Goal: Task Accomplishment & Management: Manage account settings

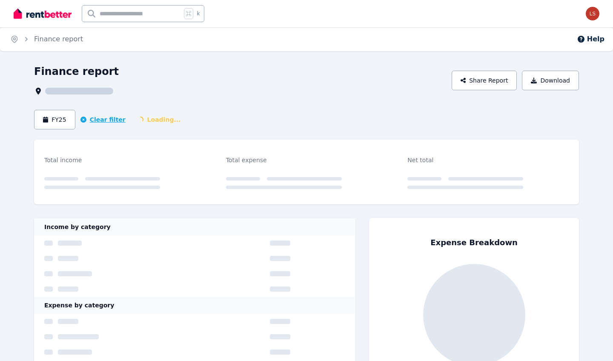
click at [108, 120] on button "Clear filter" at bounding box center [102, 119] width 45 height 9
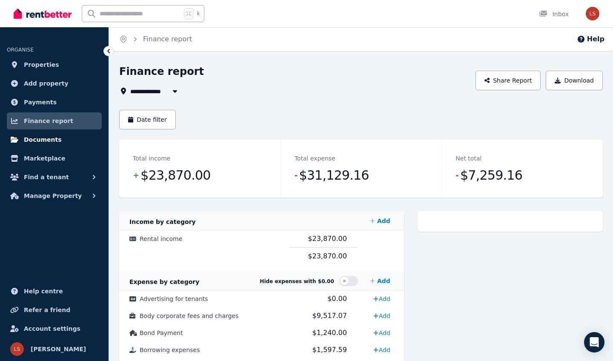
click at [43, 141] on span "Documents" at bounding box center [43, 140] width 38 height 10
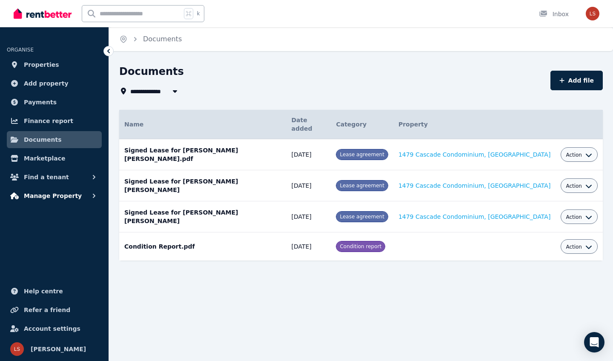
click at [56, 196] on span "Manage Property" at bounding box center [53, 196] width 58 height 10
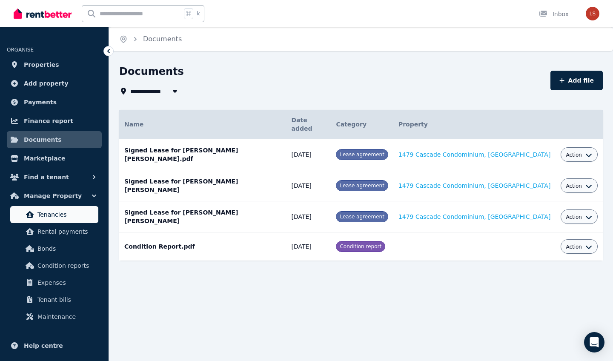
click at [61, 210] on span "Tenancies" at bounding box center [65, 215] width 57 height 10
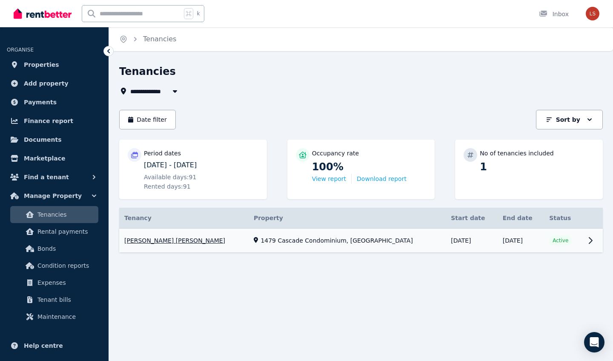
click at [385, 230] on link "View property details" at bounding box center [361, 241] width 484 height 24
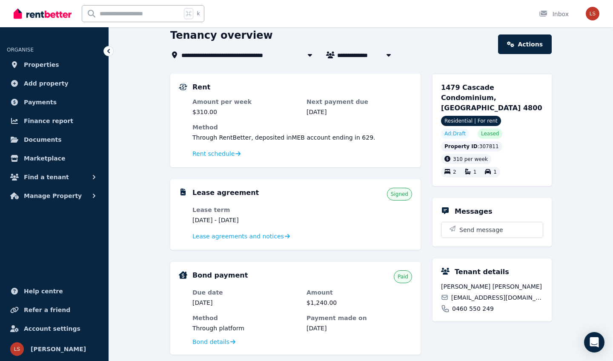
scroll to position [48, 0]
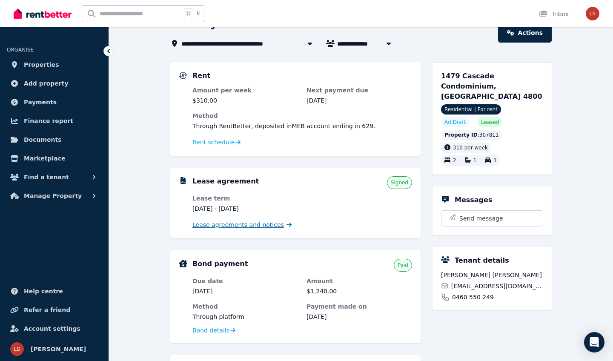
click at [263, 227] on span "Lease agreements and notices" at bounding box center [239, 225] width 92 height 9
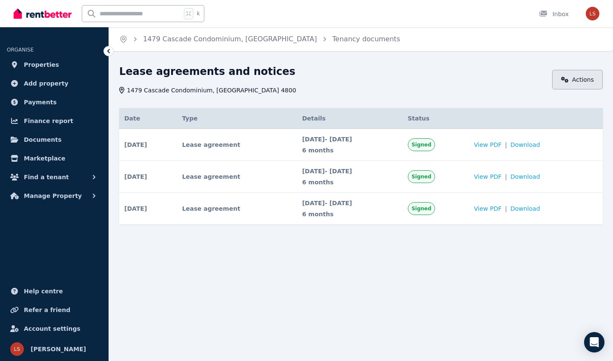
click at [562, 78] on link "Actions" at bounding box center [577, 80] width 51 height 20
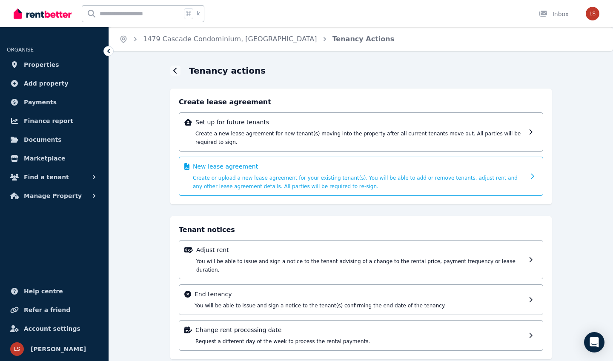
click at [402, 175] on span "Create or upload a new lease agreement for your existing tenant(s). You will be…" at bounding box center [355, 182] width 325 height 14
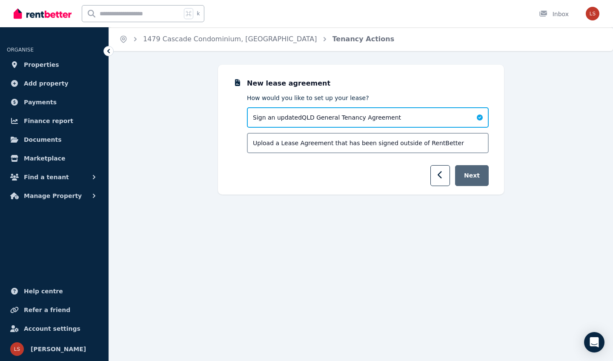
click at [481, 181] on button "Next" at bounding box center [472, 175] width 34 height 21
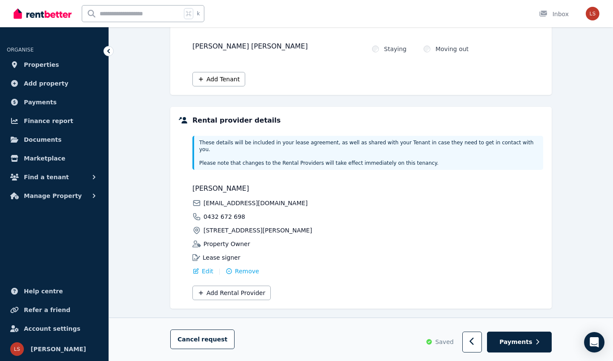
scroll to position [125, 0]
click at [508, 334] on button "Payments" at bounding box center [519, 342] width 65 height 21
select select "**********"
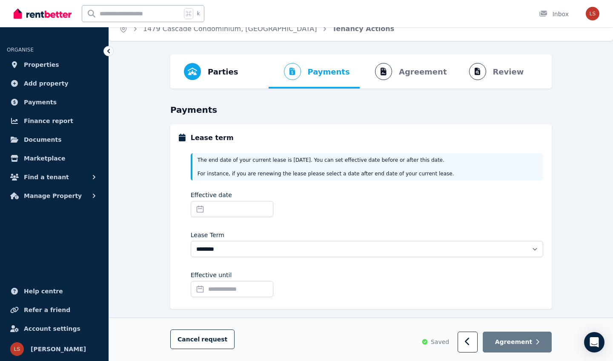
scroll to position [9, 0]
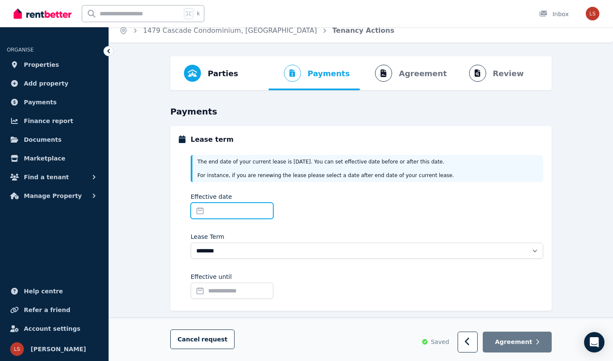
click at [201, 208] on input "Effective date" at bounding box center [232, 211] width 83 height 16
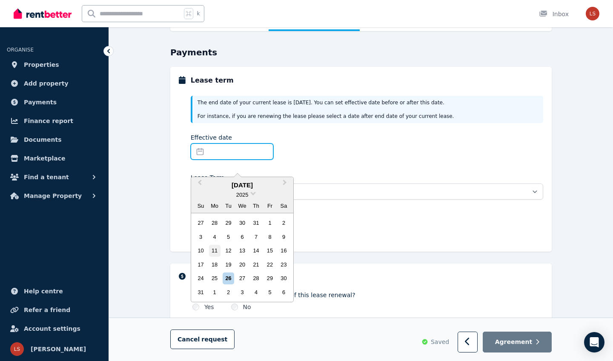
scroll to position [70, 0]
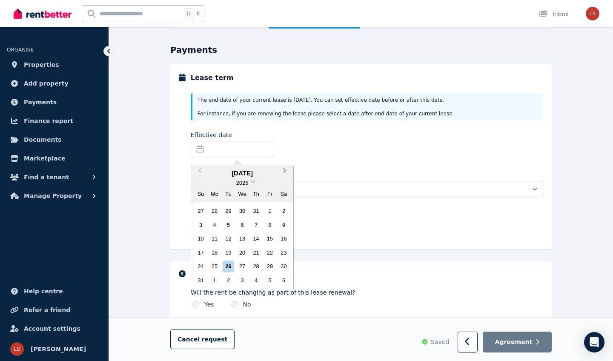
click at [286, 169] on button "Next Month" at bounding box center [286, 173] width 14 height 14
click at [246, 221] on div "10" at bounding box center [241, 224] width 11 height 11
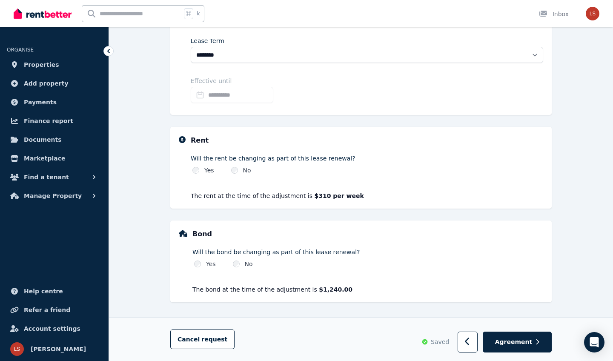
scroll to position [204, 0]
click at [515, 342] on span "Agreement" at bounding box center [513, 342] width 37 height 9
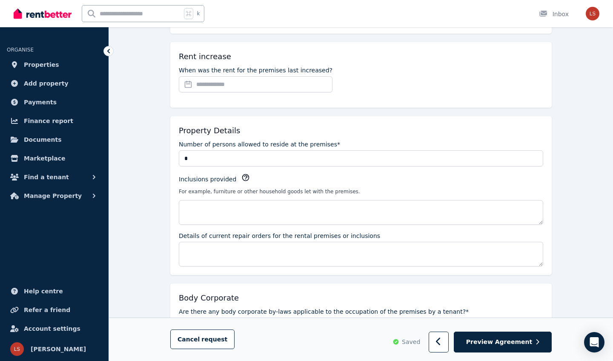
scroll to position [311, 0]
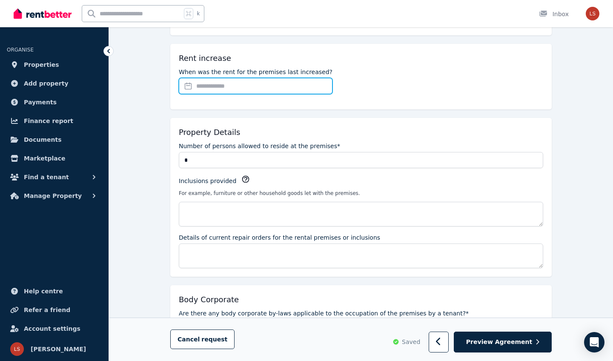
click at [190, 87] on input "When was the rent for the premises last increased?" at bounding box center [256, 86] width 154 height 16
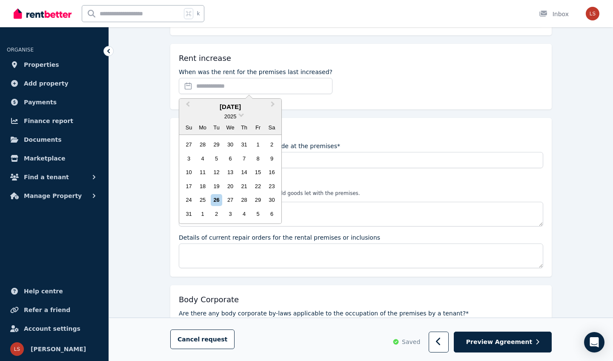
click at [244, 119] on div "2025" at bounding box center [230, 116] width 102 height 9
click at [238, 115] on div "2025" at bounding box center [230, 116] width 102 height 9
click at [244, 115] on div "2025" at bounding box center [230, 116] width 102 height 9
click at [240, 114] on span at bounding box center [242, 115] width 6 height 6
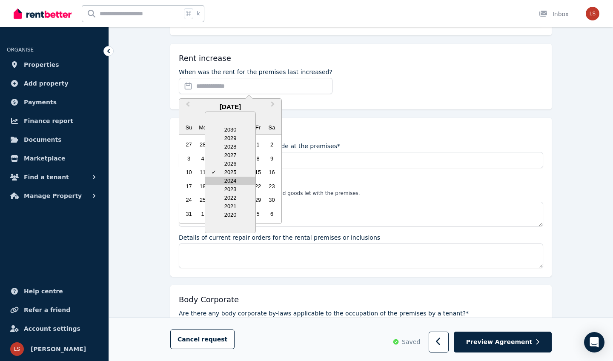
click at [238, 177] on div "2024" at bounding box center [230, 181] width 50 height 9
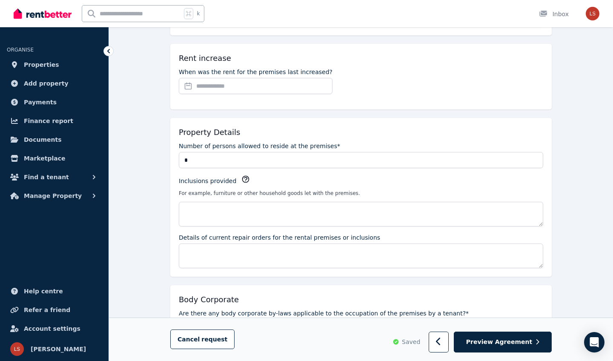
click at [335, 78] on div "When was the rent for the premises last increased?" at bounding box center [361, 81] width 365 height 26
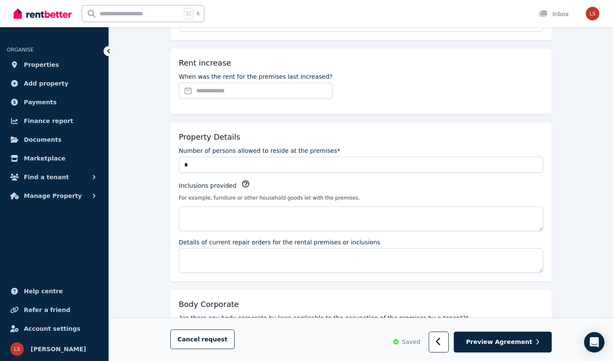
scroll to position [302, 0]
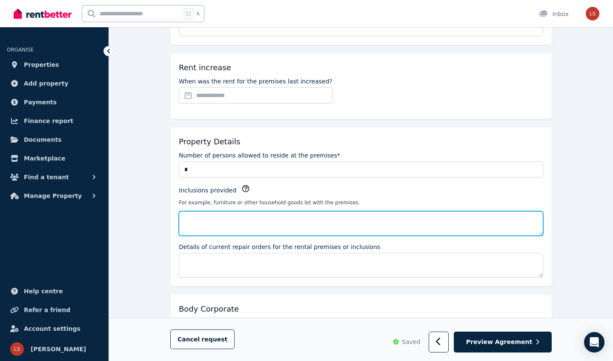
click at [227, 217] on textarea "Inclusions provided" at bounding box center [361, 223] width 365 height 25
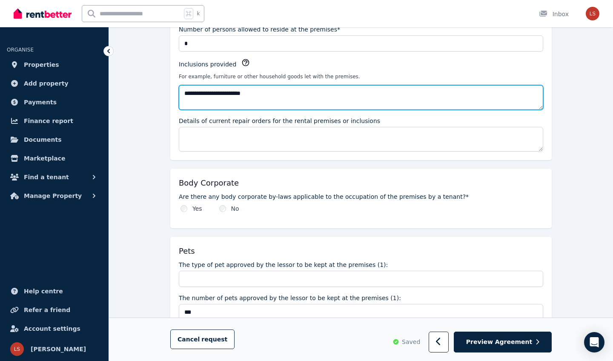
scroll to position [428, 0]
type textarea "**********"
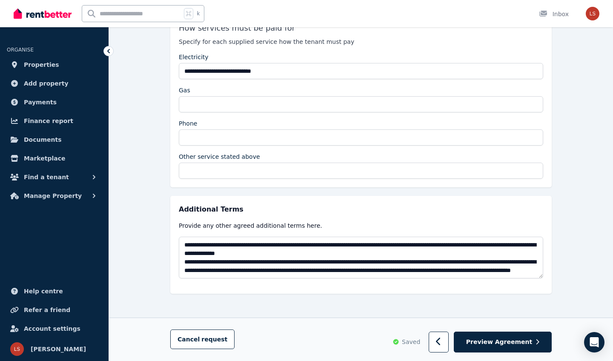
scroll to position [1556, 0]
click at [477, 341] on span "Preview Agreement" at bounding box center [499, 342] width 66 height 9
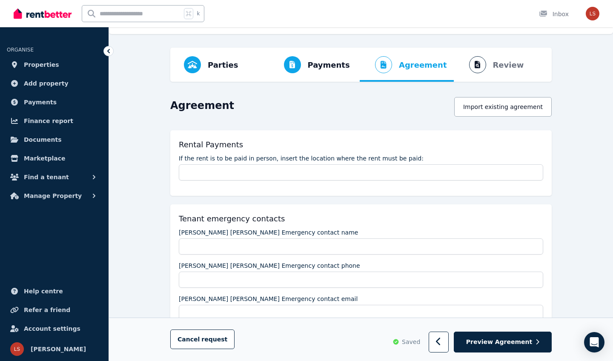
scroll to position [20, 0]
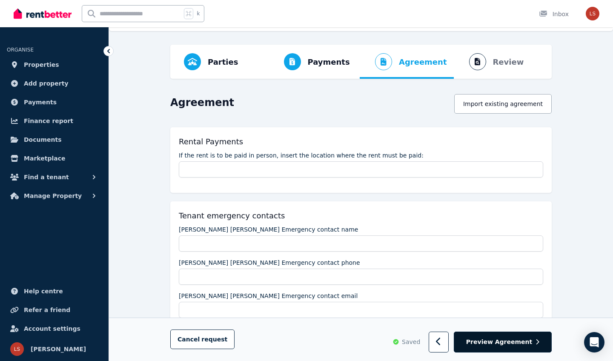
click at [499, 342] on span "Preview Agreement" at bounding box center [499, 342] width 66 height 9
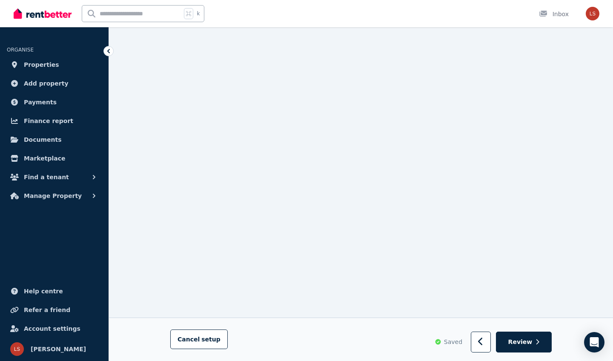
scroll to position [1609, 0]
click at [527, 337] on button "Review" at bounding box center [524, 342] width 56 height 21
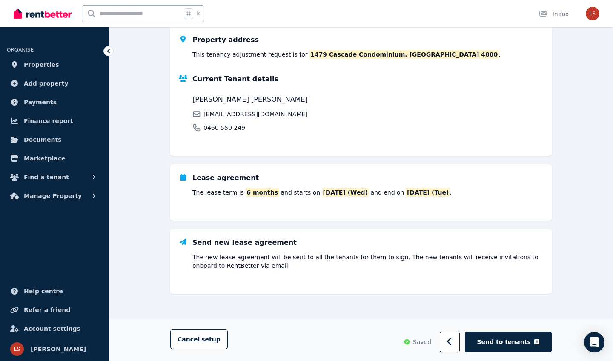
scroll to position [125, 0]
click at [516, 347] on button "Send to tenants" at bounding box center [508, 342] width 87 height 21
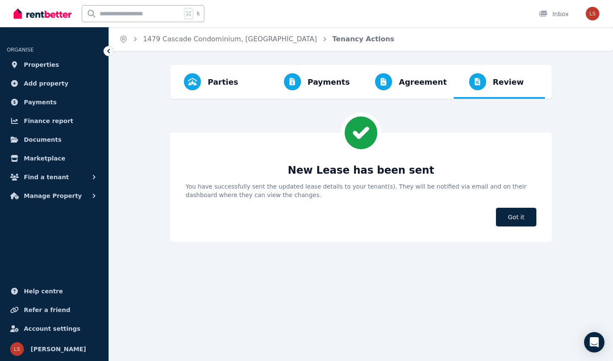
scroll to position [0, 0]
click at [516, 218] on span "Got it" at bounding box center [516, 217] width 40 height 19
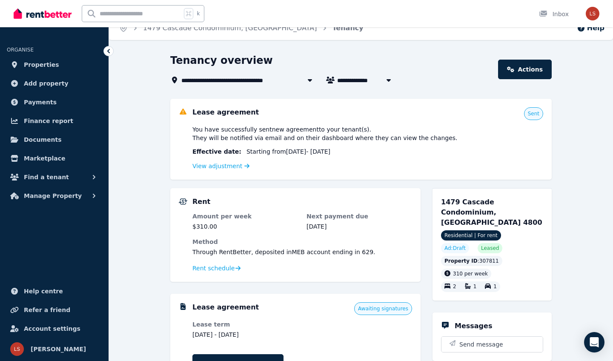
scroll to position [11, 0]
click at [230, 168] on link "View adjustment" at bounding box center [221, 165] width 57 height 7
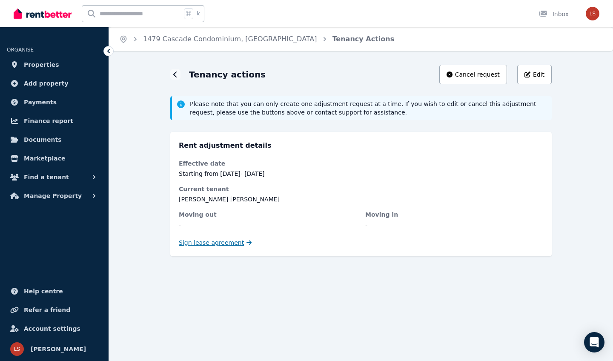
click at [228, 241] on span "Sign lease agreement" at bounding box center [211, 243] width 65 height 9
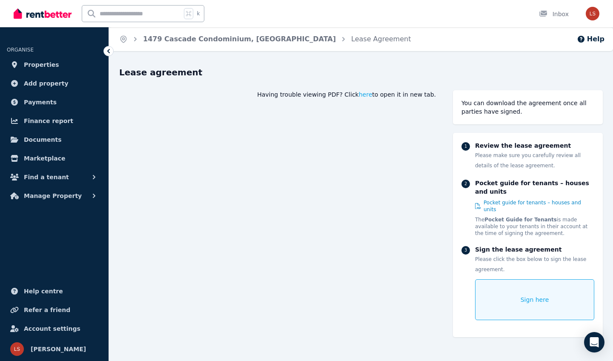
click at [517, 300] on div "Sign here" at bounding box center [534, 299] width 119 height 41
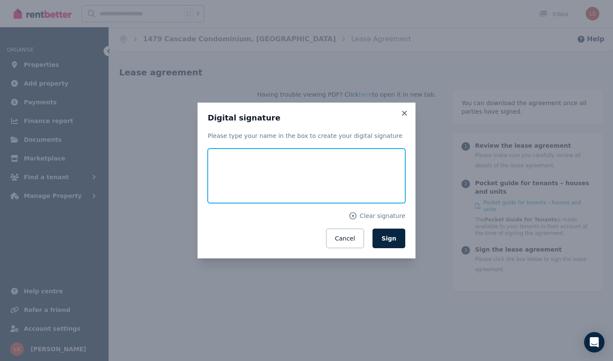
drag, startPoint x: 233, startPoint y: 165, endPoint x: 233, endPoint y: 175, distance: 10.2
click at [233, 175] on input "text" at bounding box center [307, 176] width 198 height 55
type input "********"
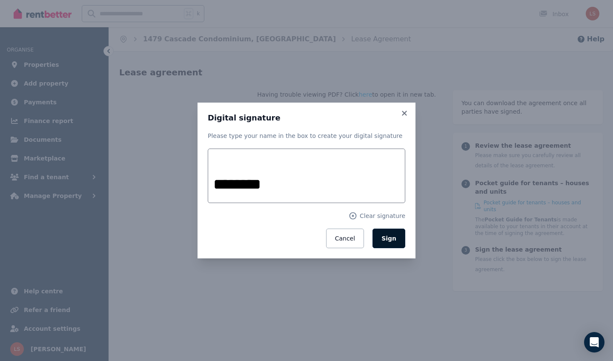
click at [393, 245] on button "Sign" at bounding box center [389, 239] width 33 height 20
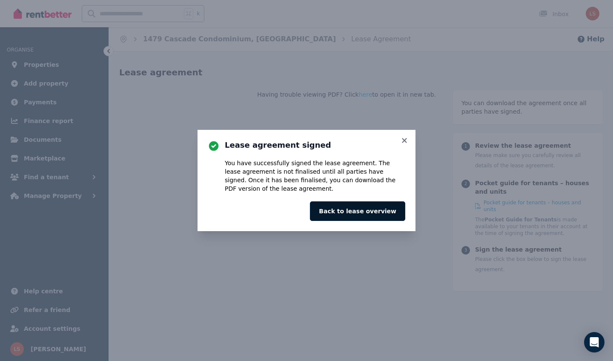
click at [386, 215] on button "Back to lease overview" at bounding box center [357, 211] width 95 height 20
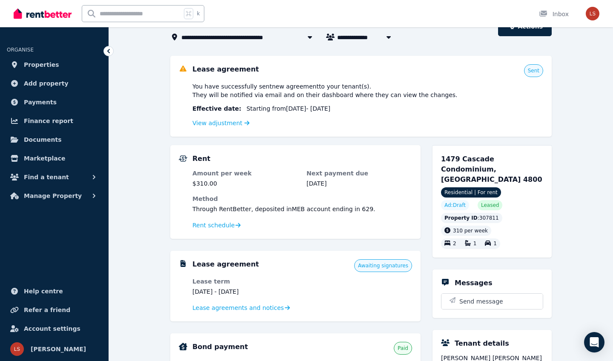
scroll to position [55, 0]
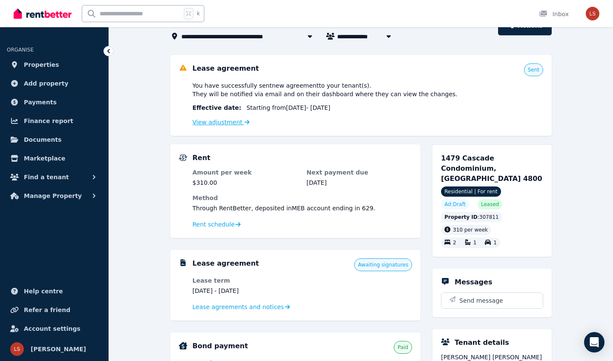
click at [239, 123] on link "View adjustment" at bounding box center [221, 122] width 57 height 7
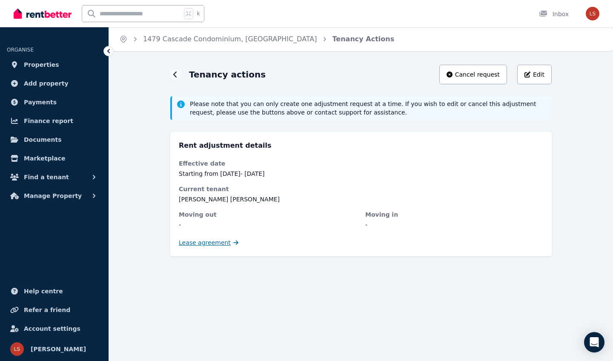
click at [227, 246] on link "Lease agreement" at bounding box center [209, 243] width 60 height 9
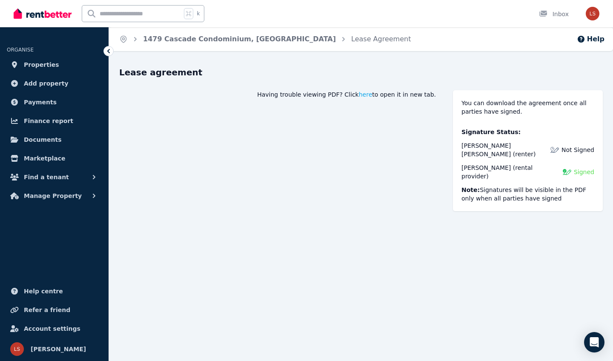
click at [109, 52] on icon at bounding box center [108, 51] width 9 height 9
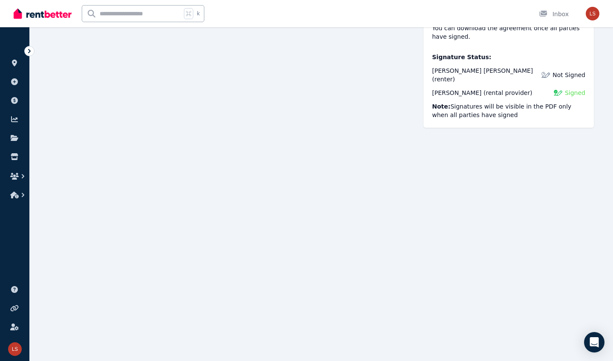
scroll to position [104, 0]
click at [32, 51] on icon at bounding box center [29, 51] width 9 height 9
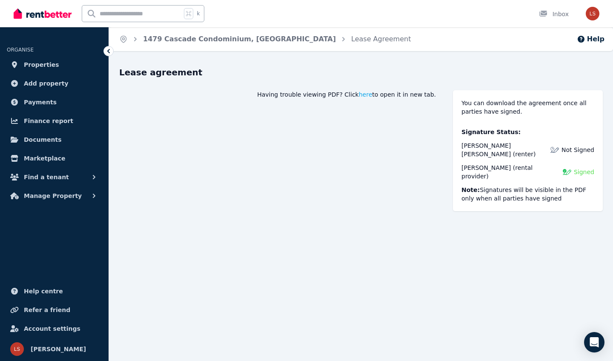
scroll to position [0, 0]
click at [189, 40] on link "1479 Cascade Condominium, [GEOGRAPHIC_DATA]" at bounding box center [239, 39] width 193 height 8
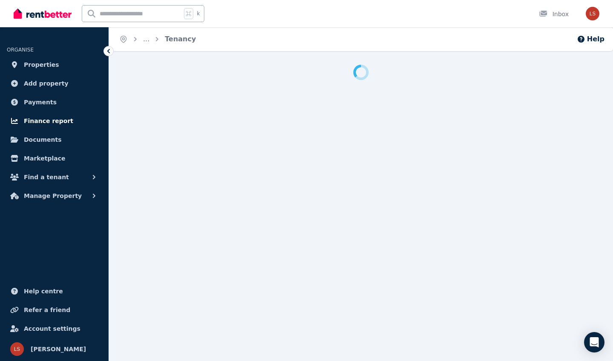
click at [51, 121] on span "Finance report" at bounding box center [48, 121] width 49 height 10
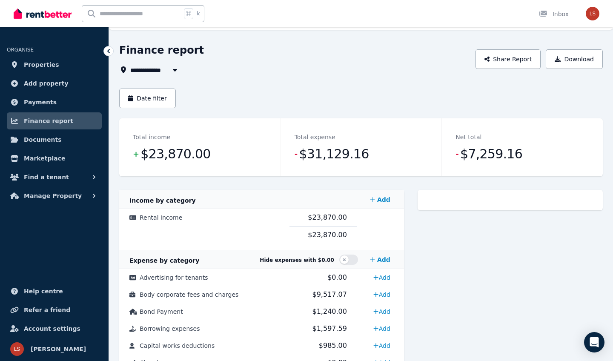
scroll to position [22, 0]
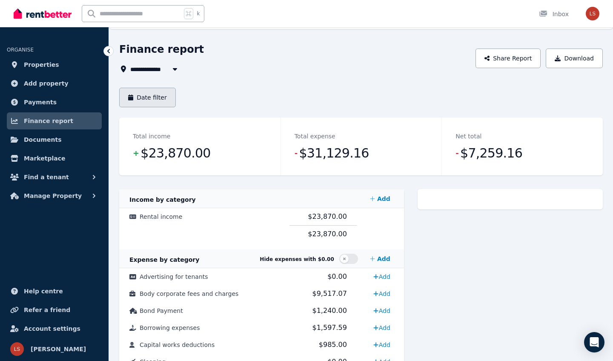
click at [163, 97] on button "Date filter" at bounding box center [147, 98] width 57 height 20
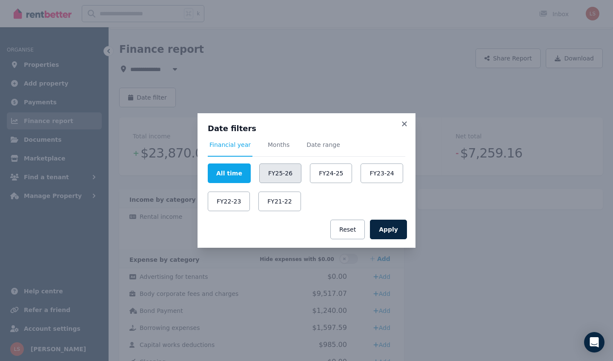
click at [275, 176] on button "FY25-26" at bounding box center [280, 174] width 42 height 20
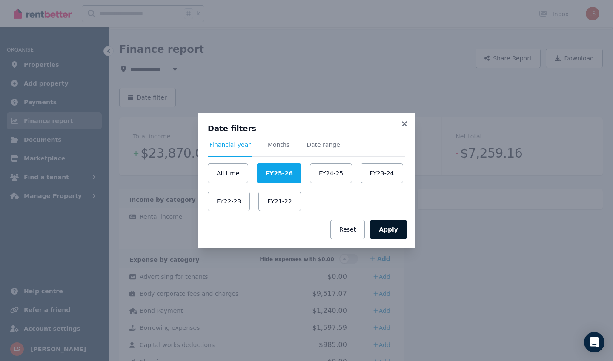
click at [383, 223] on button "Apply" at bounding box center [388, 230] width 37 height 20
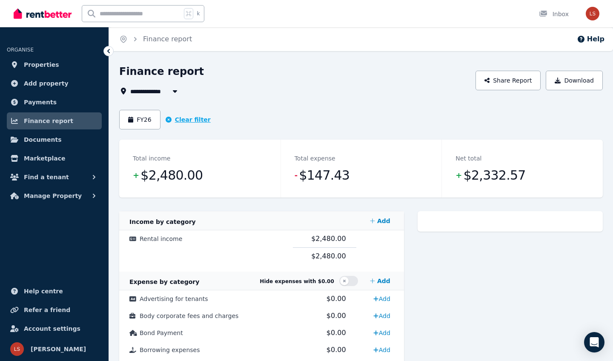
click at [179, 118] on button "Clear filter" at bounding box center [188, 119] width 45 height 9
